Goal: Navigation & Orientation: Find specific page/section

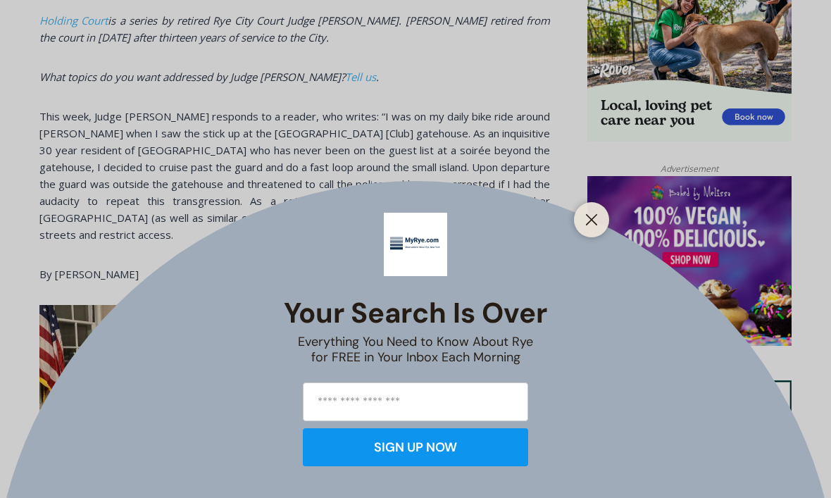
click at [596, 226] on icon "Close" at bounding box center [591, 219] width 13 height 13
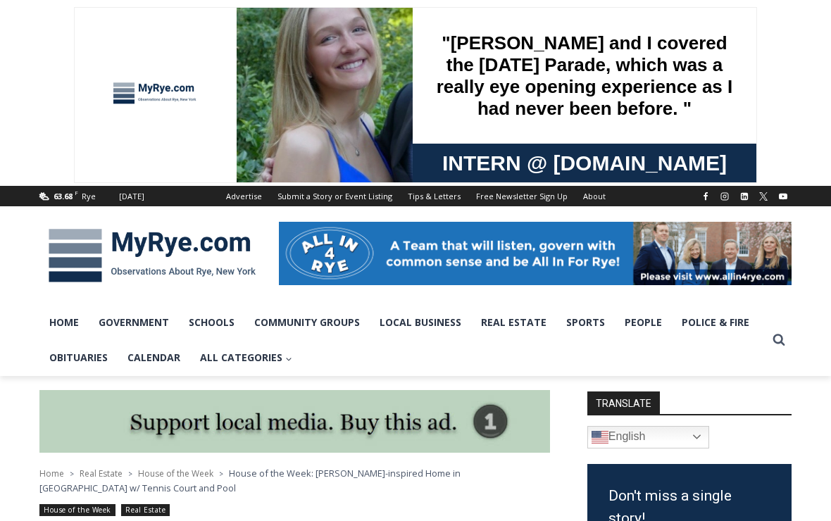
click at [614, 305] on div at bounding box center [535, 255] width 512 height 99
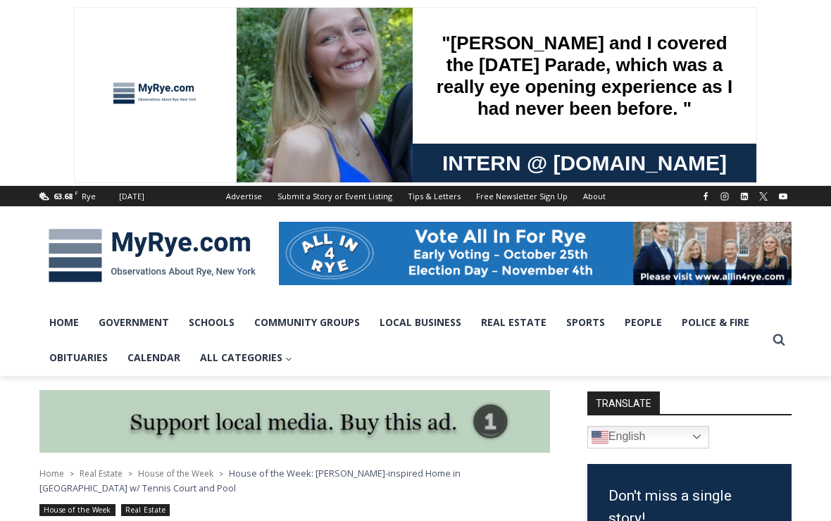
click at [600, 317] on link "Sports" at bounding box center [585, 322] width 58 height 35
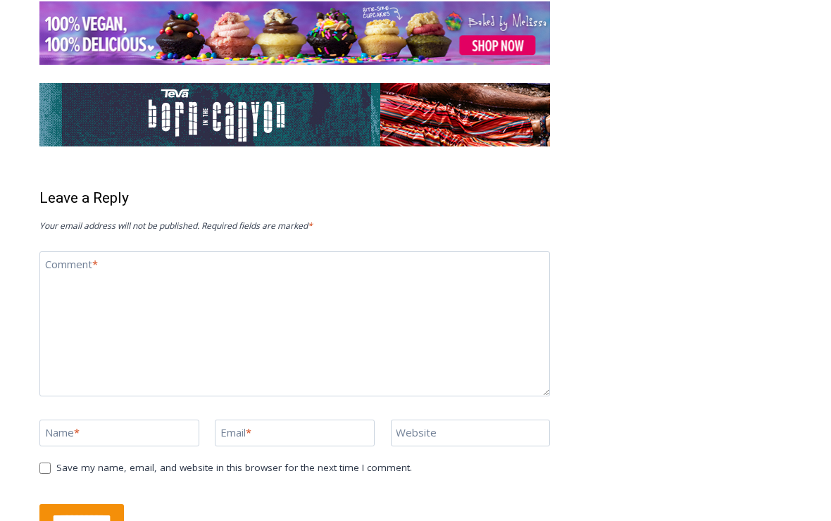
scroll to position [6622, 0]
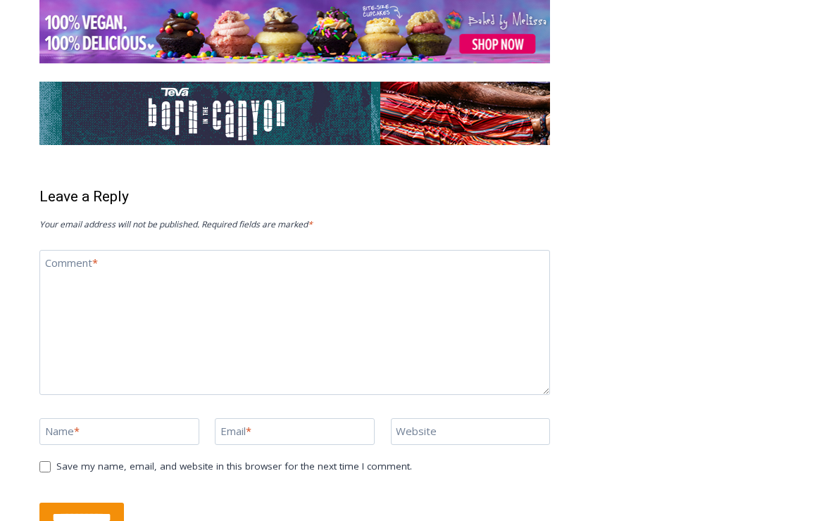
click at [435, 419] on form "**********" at bounding box center [294, 377] width 510 height 314
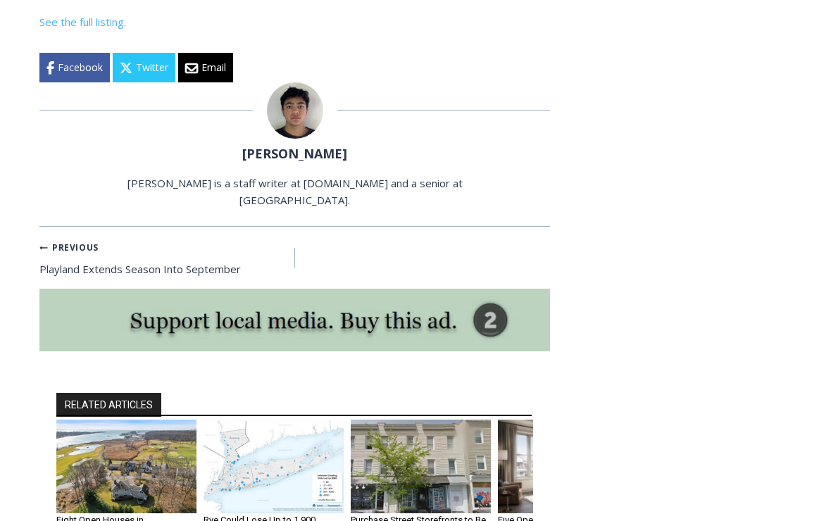
scroll to position [5945, 0]
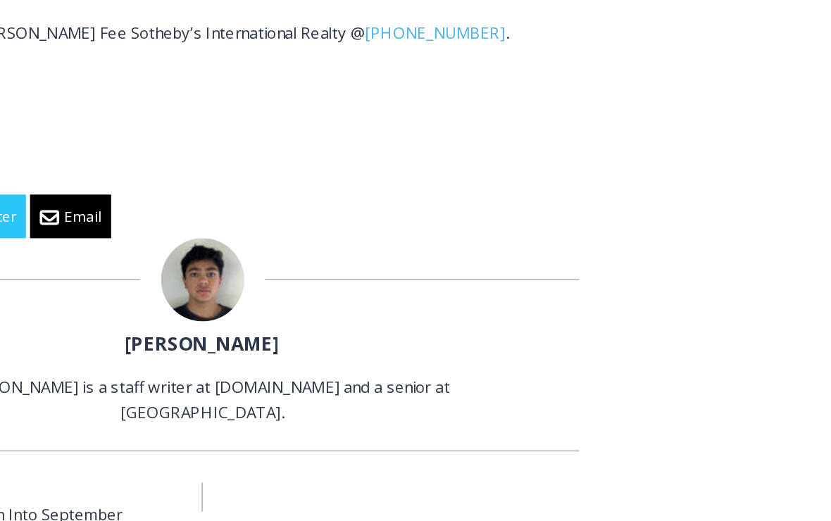
scroll to position [5906, 0]
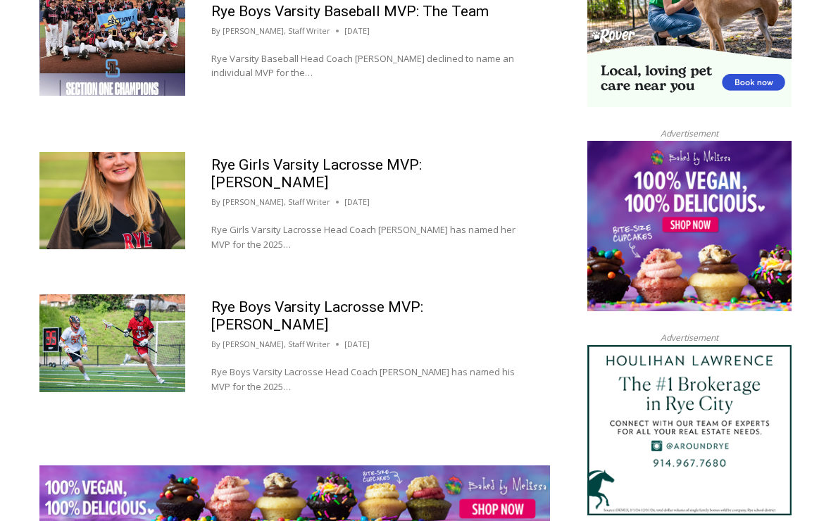
scroll to position [1089, 0]
